Goal: Task Accomplishment & Management: Manage account settings

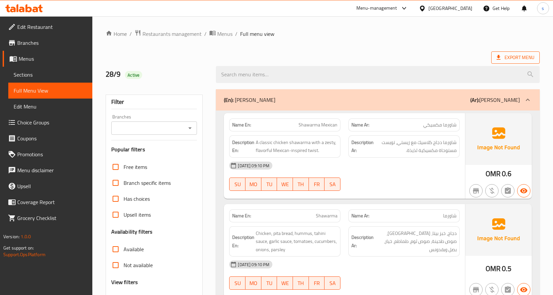
click at [520, 60] on span "Export Menu" at bounding box center [515, 57] width 38 height 8
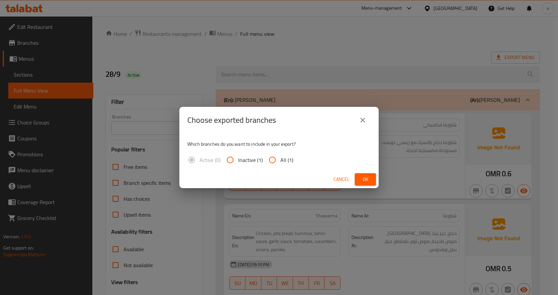
click at [364, 122] on icon "close" at bounding box center [362, 120] width 5 height 5
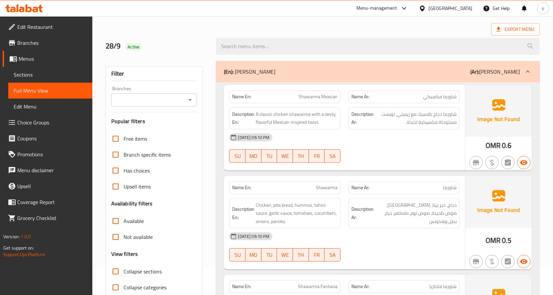
scroll to position [66, 0]
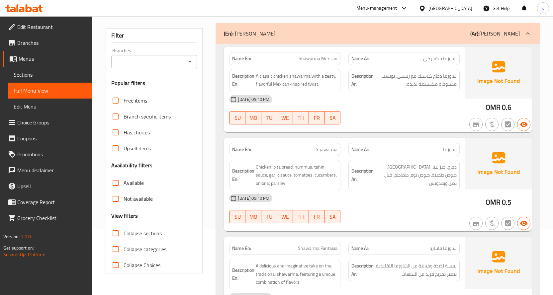
click at [35, 59] on span "Menus" at bounding box center [53, 59] width 68 height 8
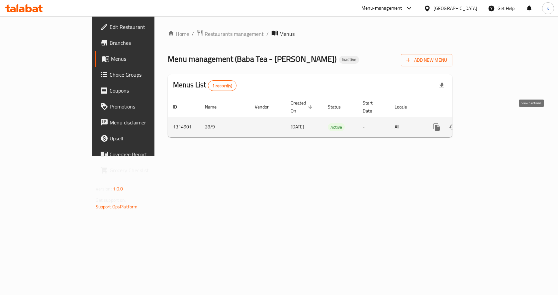
click at [487, 124] on icon "enhanced table" at bounding box center [484, 127] width 6 height 6
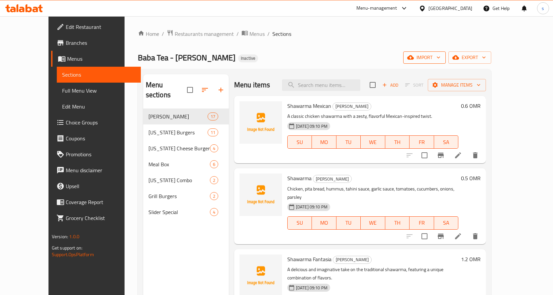
click at [440, 55] on span "import" at bounding box center [424, 57] width 32 height 8
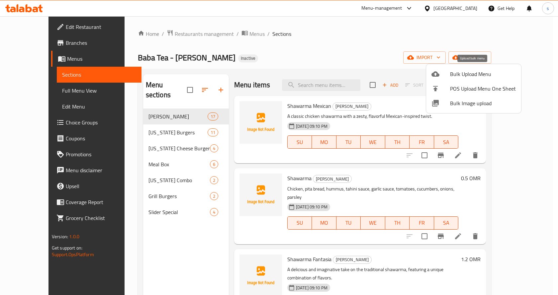
click at [451, 74] on span "Bulk Upload Menu" at bounding box center [483, 74] width 66 height 8
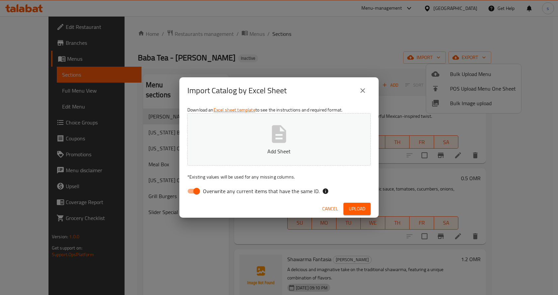
click at [200, 190] on input "Overwrite any current items that have the same ID." at bounding box center [197, 191] width 38 height 13
checkbox input "false"
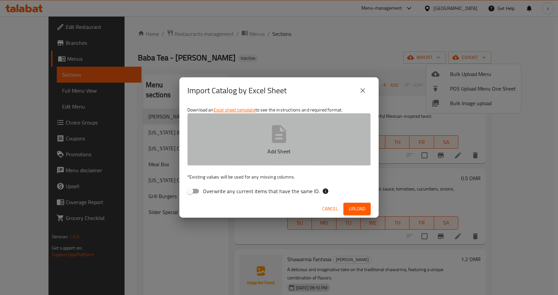
click at [261, 152] on p "Add Sheet" at bounding box center [278, 151] width 163 height 8
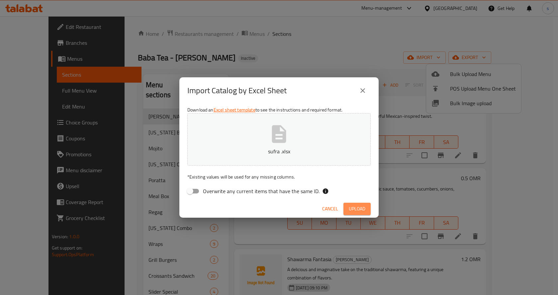
click at [370, 206] on button "Upload" at bounding box center [356, 209] width 27 height 12
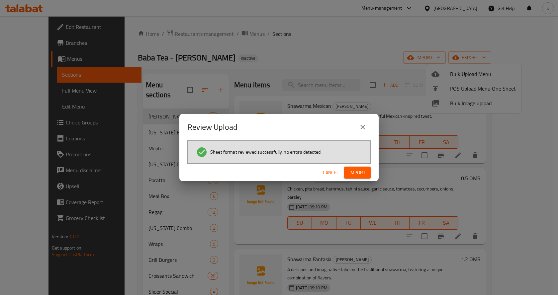
click at [357, 171] on span "Import" at bounding box center [357, 173] width 16 height 8
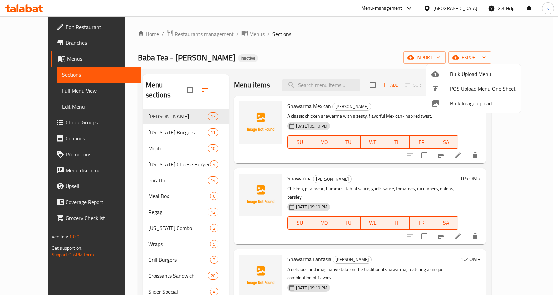
click at [107, 149] on div at bounding box center [279, 147] width 558 height 295
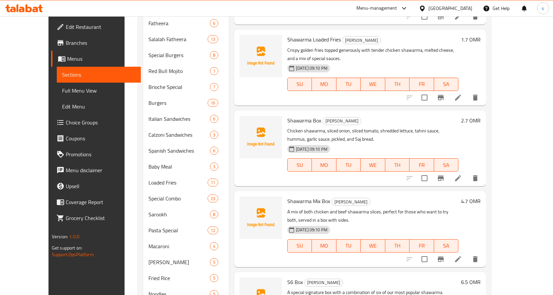
scroll to position [335, 0]
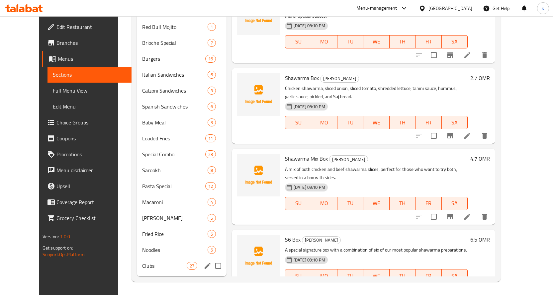
click at [211, 266] on input "Menu sections" at bounding box center [218, 266] width 14 height 14
checkbox input "true"
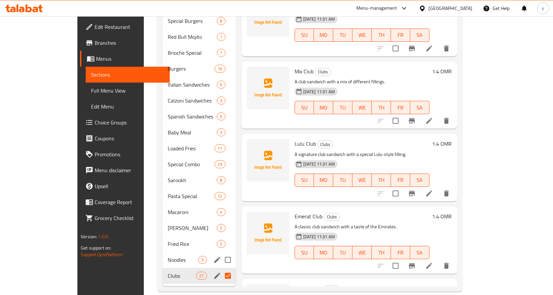
click at [221, 253] on input "Menu sections" at bounding box center [228, 260] width 14 height 14
checkbox input "true"
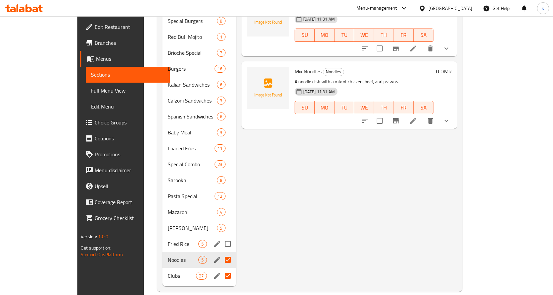
click at [221, 237] on input "Menu sections" at bounding box center [228, 244] width 14 height 14
checkbox input "true"
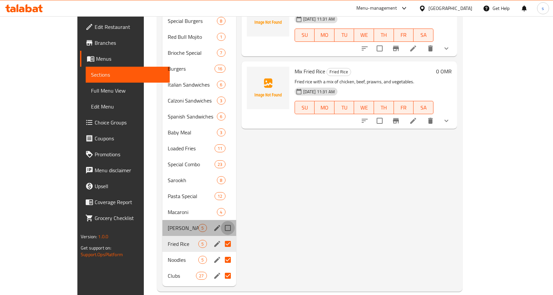
click at [221, 221] on input "Menu sections" at bounding box center [228, 228] width 14 height 14
checkbox input "true"
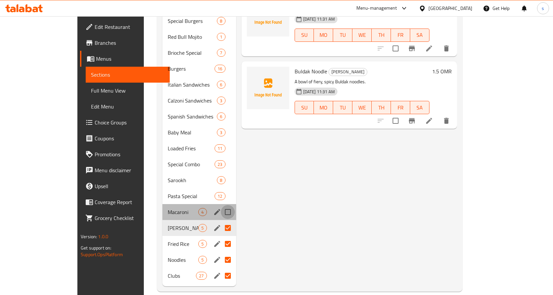
click at [221, 205] on input "Menu sections" at bounding box center [228, 212] width 14 height 14
checkbox input "true"
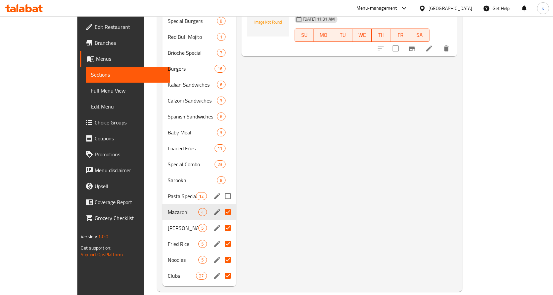
click at [221, 189] on input "Menu sections" at bounding box center [228, 196] width 14 height 14
checkbox input "true"
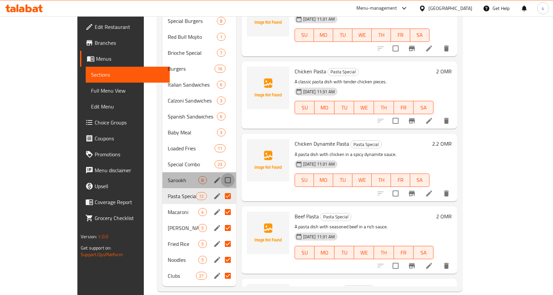
click at [221, 173] on input "Menu sections" at bounding box center [228, 180] width 14 height 14
checkbox input "true"
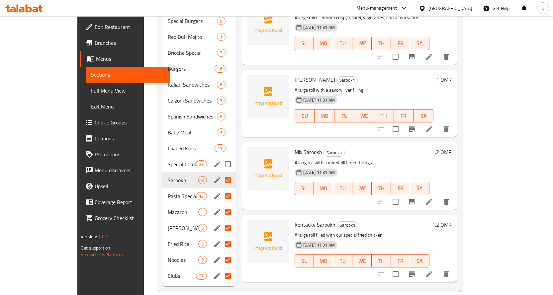
click at [221, 157] on input "Menu sections" at bounding box center [228, 164] width 14 height 14
checkbox input "true"
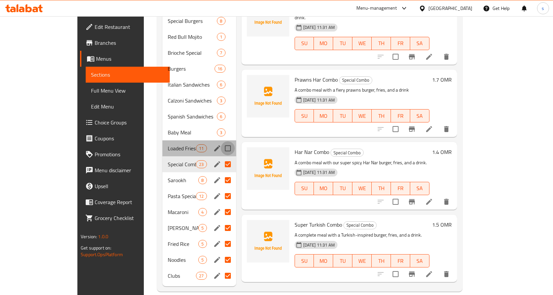
click at [221, 141] on input "Menu sections" at bounding box center [228, 148] width 14 height 14
checkbox input "true"
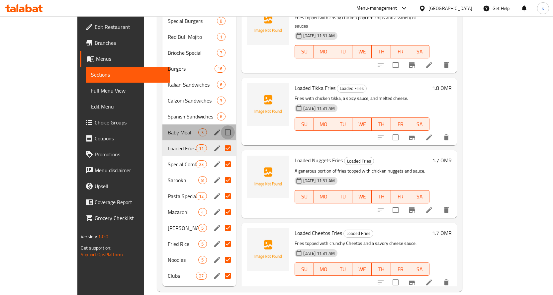
click at [221, 125] on input "Menu sections" at bounding box center [228, 132] width 14 height 14
checkbox input "true"
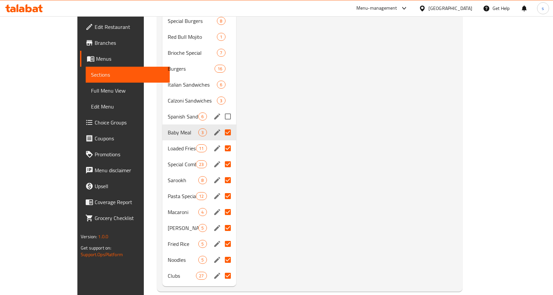
click at [221, 110] on input "Menu sections" at bounding box center [228, 117] width 14 height 14
checkbox input "true"
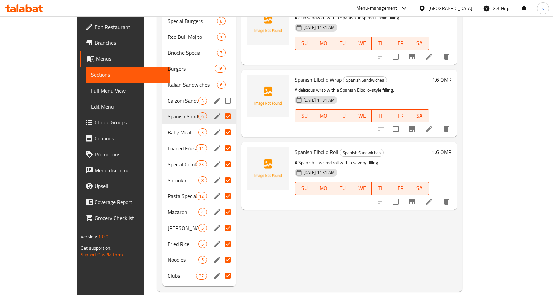
click at [221, 94] on input "Menu sections" at bounding box center [228, 101] width 14 height 14
checkbox input "true"
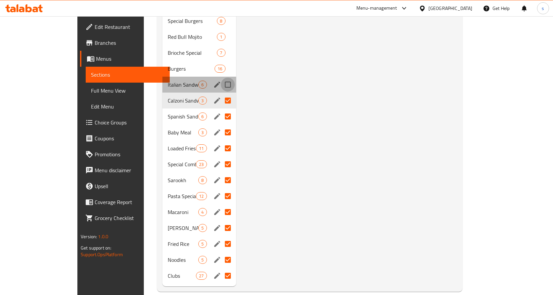
click at [221, 78] on input "Menu sections" at bounding box center [228, 85] width 14 height 14
checkbox input "true"
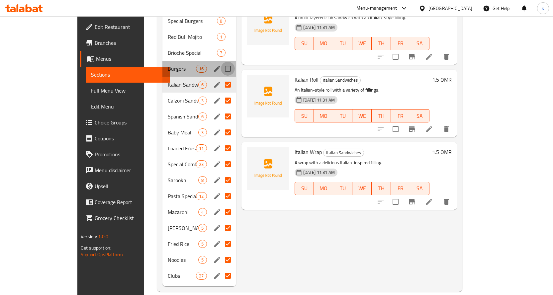
click at [221, 62] on input "Menu sections" at bounding box center [228, 69] width 14 height 14
checkbox input "true"
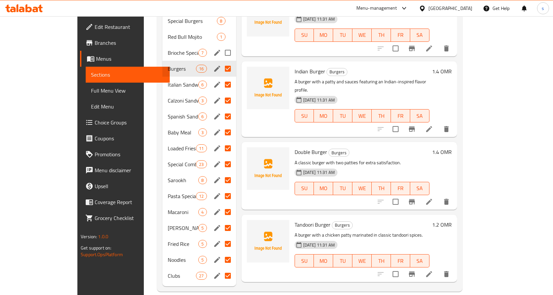
click at [221, 46] on input "Menu sections" at bounding box center [228, 53] width 14 height 14
checkbox input "true"
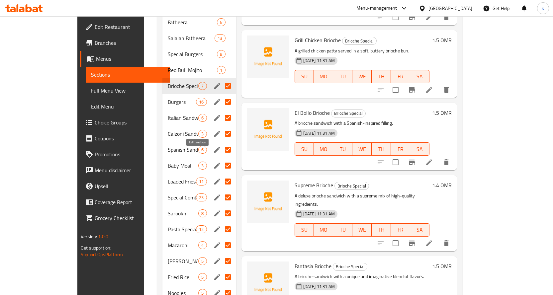
scroll to position [268, 0]
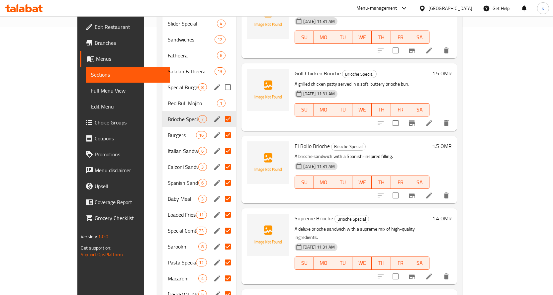
click at [221, 80] on input "Menu sections" at bounding box center [228, 87] width 14 height 14
checkbox input "true"
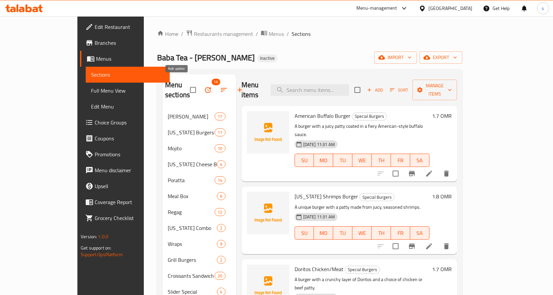
click at [204, 86] on icon "button" at bounding box center [208, 90] width 8 height 8
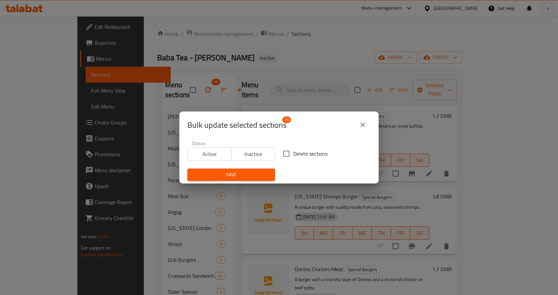
click at [286, 152] on input "Delete sections" at bounding box center [286, 154] width 14 height 14
checkbox input "true"
click at [261, 173] on span "Save" at bounding box center [231, 175] width 77 height 8
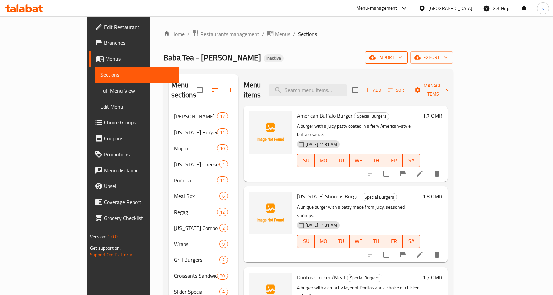
click at [402, 58] on span "import" at bounding box center [386, 57] width 32 height 8
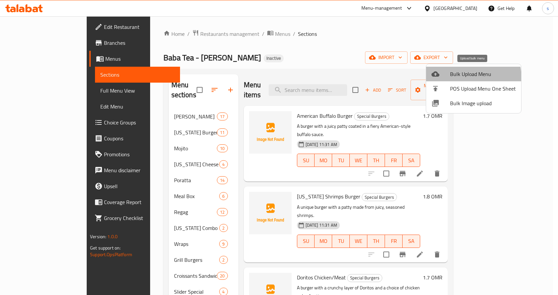
click at [460, 78] on span "Bulk Upload Menu" at bounding box center [483, 74] width 66 height 8
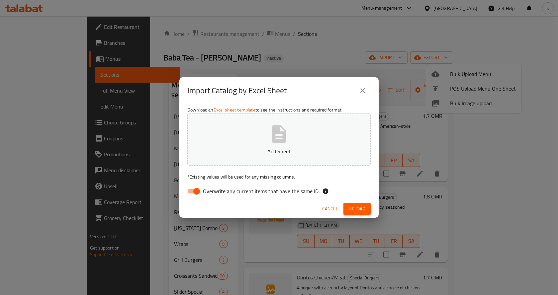
click at [194, 194] on input "Overwrite any current items that have the same ID." at bounding box center [197, 191] width 38 height 13
checkbox input "false"
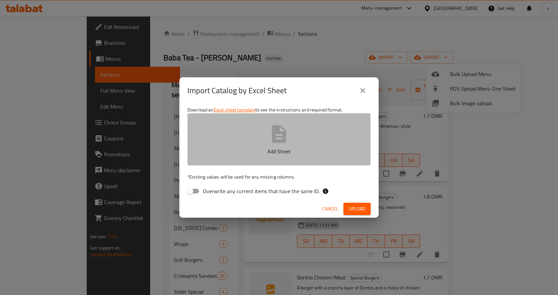
click at [293, 142] on button "Add Sheet" at bounding box center [278, 139] width 183 height 52
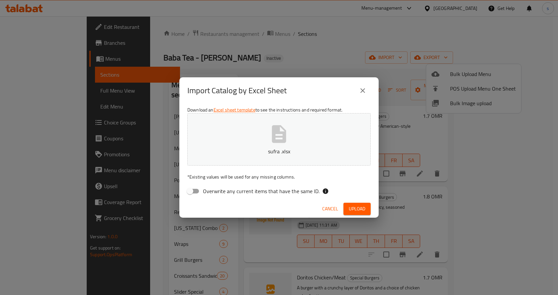
click at [351, 211] on span "Upload" at bounding box center [357, 209] width 17 height 8
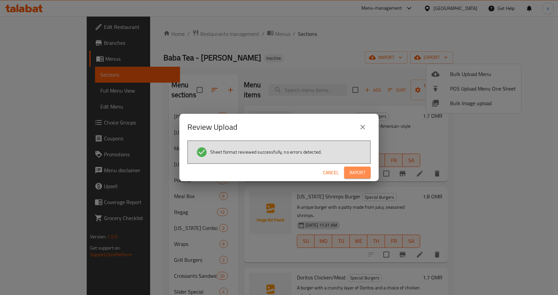
click at [355, 174] on span "Import" at bounding box center [357, 173] width 16 height 8
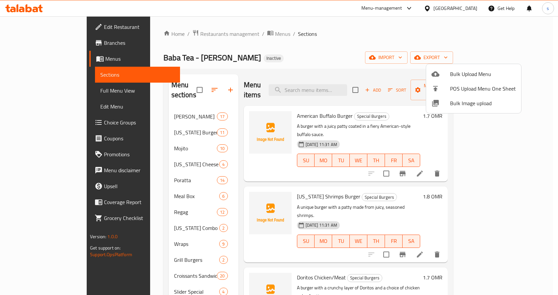
click at [249, 57] on div at bounding box center [279, 147] width 558 height 295
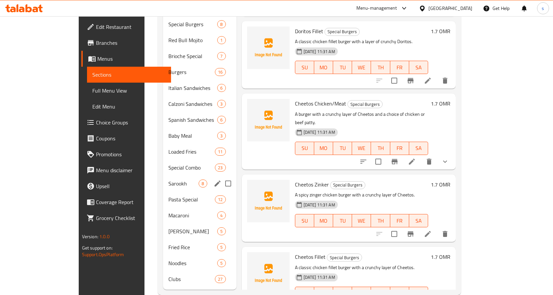
scroll to position [335, 0]
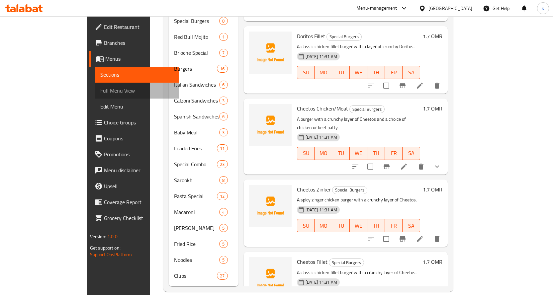
click at [100, 91] on span "Full Menu View" at bounding box center [136, 91] width 73 height 8
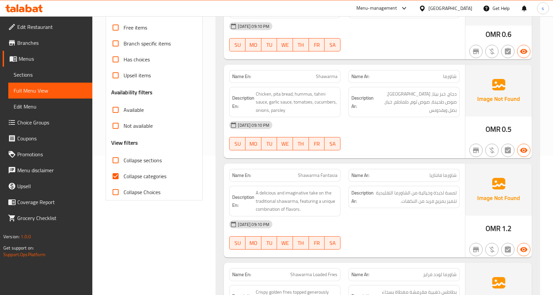
scroll to position [135, 0]
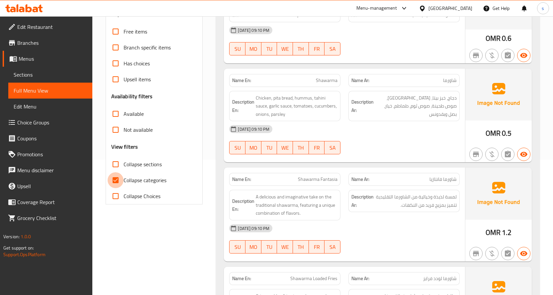
click at [119, 180] on input "Collapse categories" at bounding box center [116, 180] width 16 height 16
checkbox input "false"
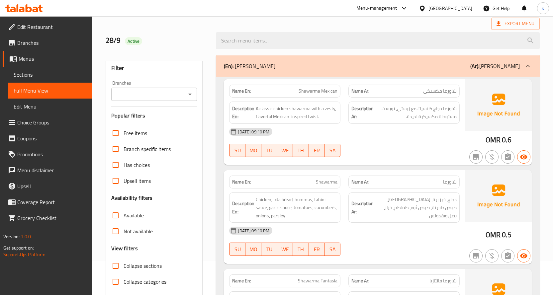
scroll to position [0, 0]
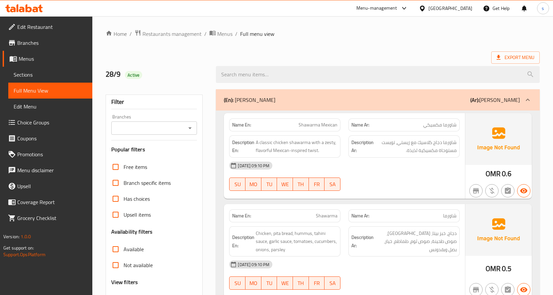
click at [306, 100] on div "(En): [PERSON_NAME] (Ar): [PERSON_NAME]" at bounding box center [372, 100] width 296 height 8
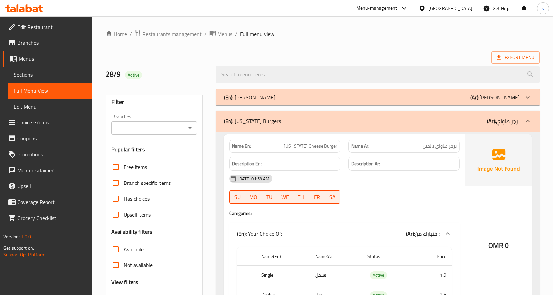
click at [449, 120] on div "(En): [US_STATE] Burgers (Ar): برجر هاواي" at bounding box center [372, 121] width 296 height 8
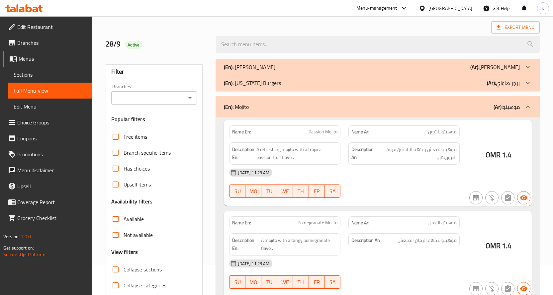
scroll to position [100, 0]
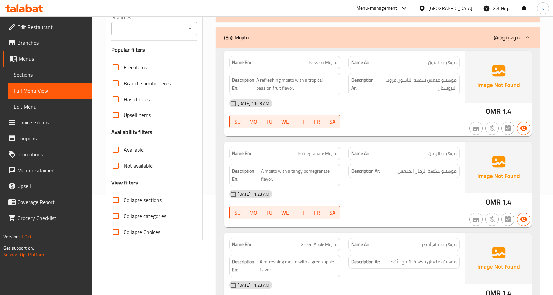
click at [520, 37] on div at bounding box center [527, 38] width 16 height 16
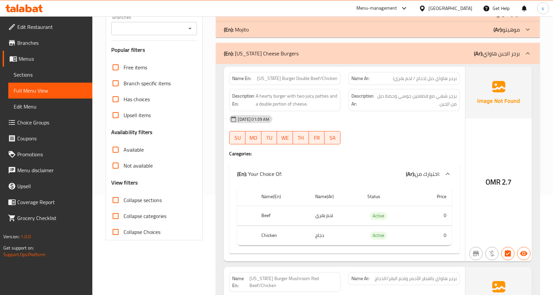
click at [514, 54] on p "(Ar): برجر الجبن هاواي" at bounding box center [497, 53] width 46 height 8
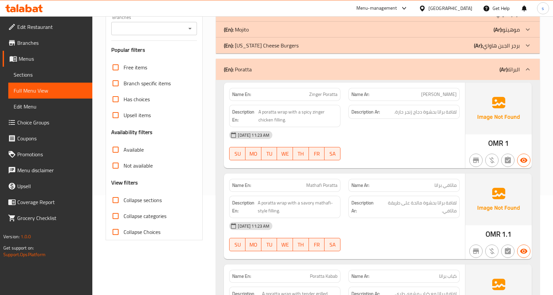
click at [513, 66] on p "(Ar): البراتا" at bounding box center [509, 69] width 20 height 8
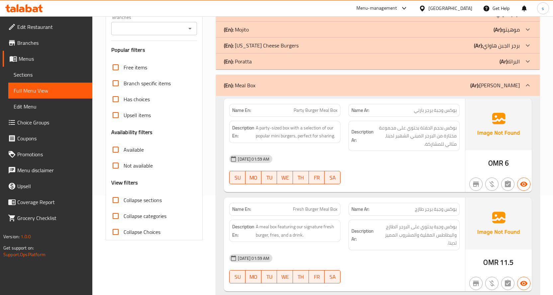
click at [503, 86] on p "(Ar): [PERSON_NAME]" at bounding box center [494, 85] width 49 height 8
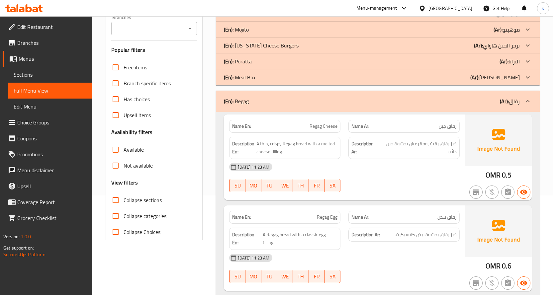
click at [507, 102] on b "(Ar):" at bounding box center [504, 101] width 9 height 10
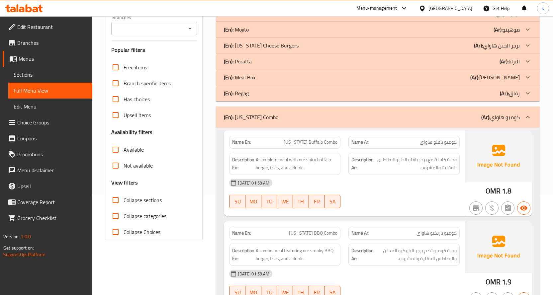
click at [516, 120] on p "(Ar): كومبو هاواي" at bounding box center [500, 117] width 39 height 8
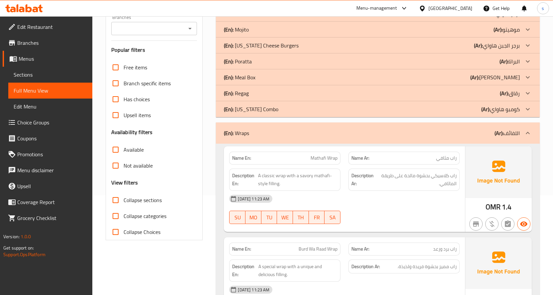
click at [510, 133] on p "(Ar): اللفائف" at bounding box center [506, 133] width 25 height 8
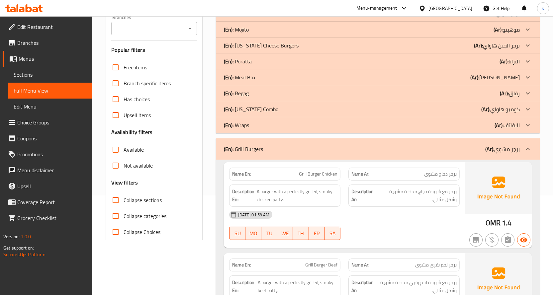
click at [524, 141] on div "(En): Grill Burgers (Ar): برجر مشوي" at bounding box center [378, 148] width 324 height 21
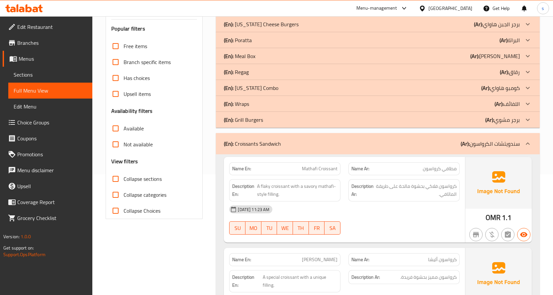
scroll to position [133, 0]
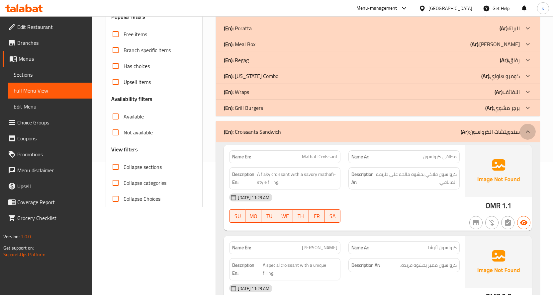
click at [521, 130] on div at bounding box center [527, 132] width 16 height 16
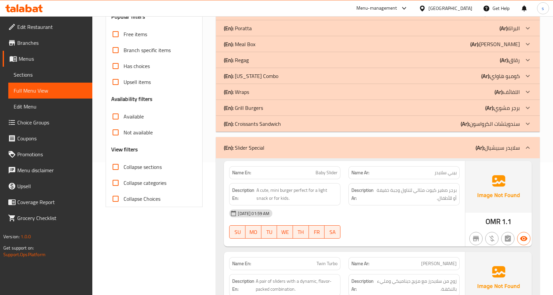
click at [528, 146] on icon at bounding box center [527, 148] width 8 height 8
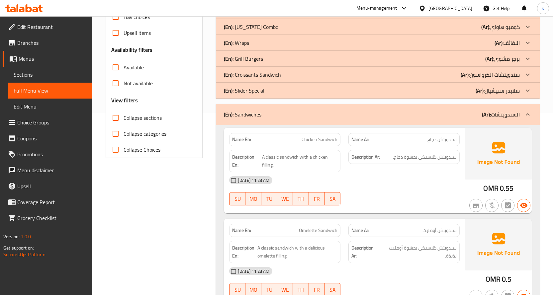
scroll to position [199, 0]
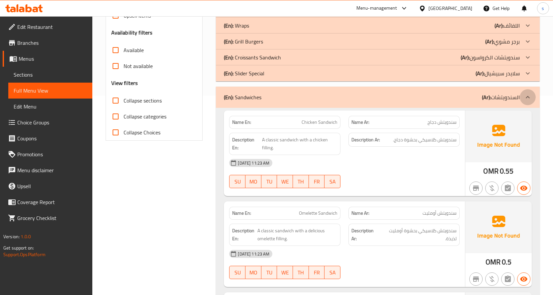
click at [525, 100] on icon at bounding box center [527, 97] width 8 height 8
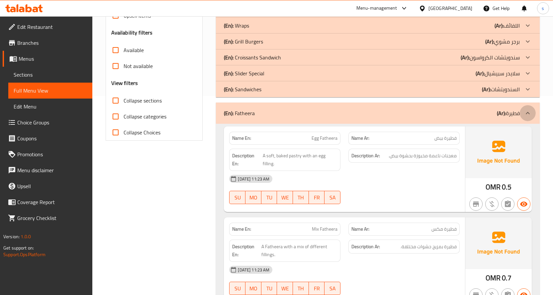
click at [525, 113] on icon at bounding box center [527, 113] width 8 height 8
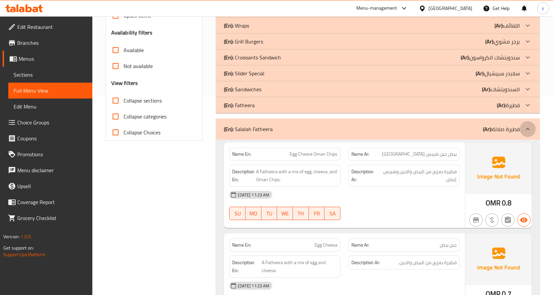
click at [529, 126] on icon at bounding box center [527, 129] width 8 height 8
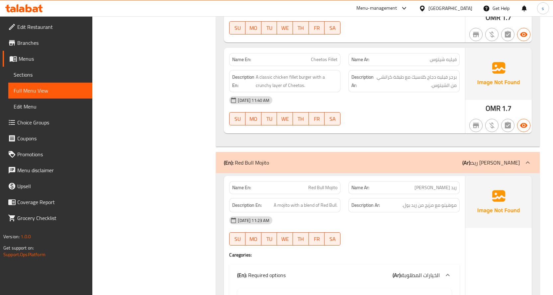
scroll to position [1162, 0]
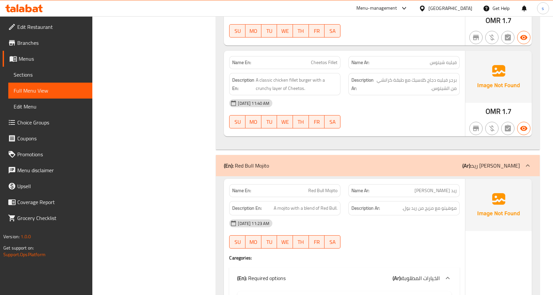
click at [522, 161] on div at bounding box center [527, 166] width 16 height 16
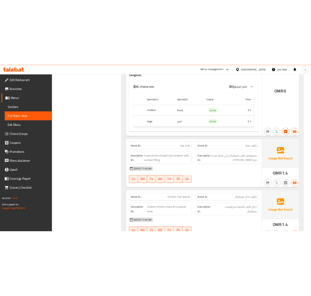
scroll to position [15815, 0]
